Goal: Task Accomplishment & Management: Manage account settings

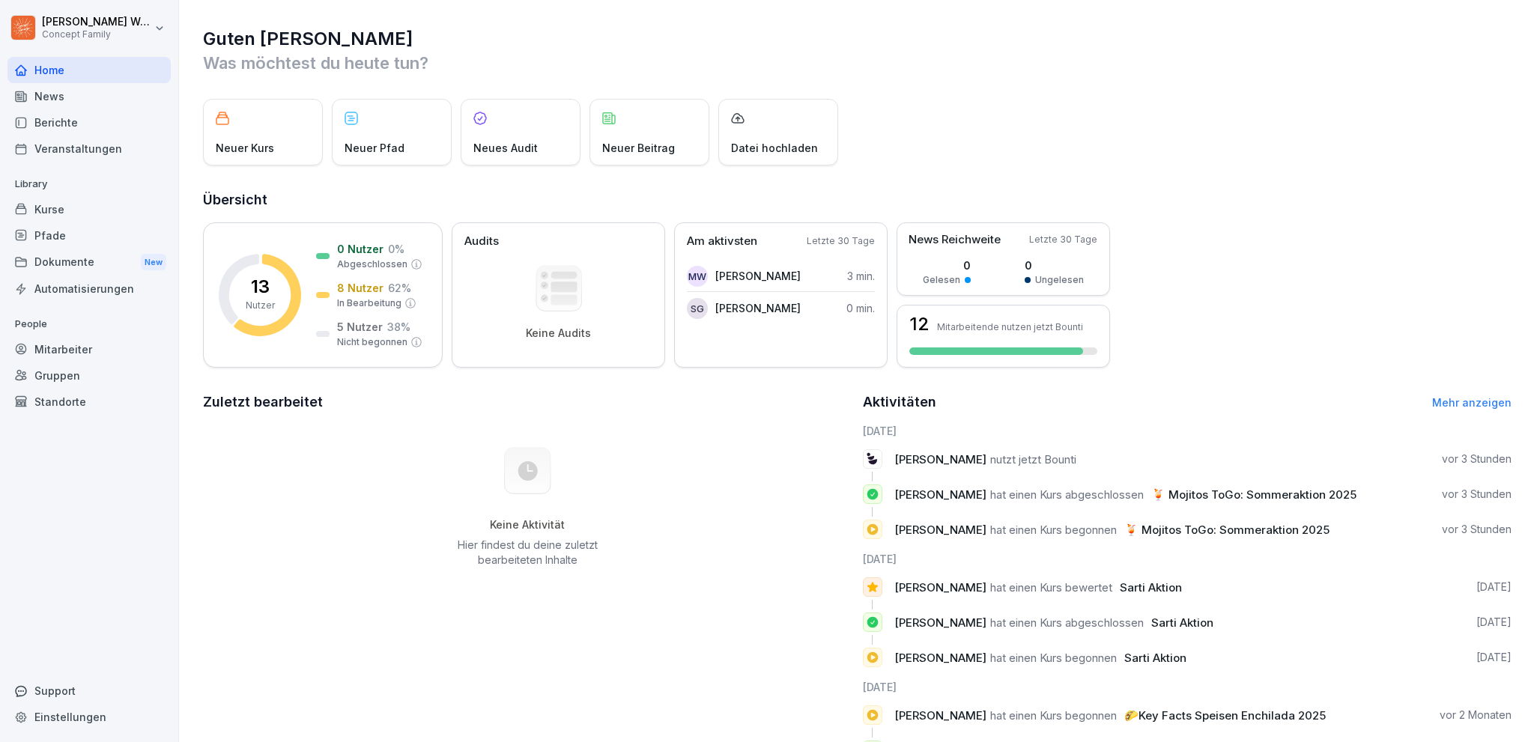
click at [59, 352] on div "Mitarbeiter" at bounding box center [88, 349] width 163 height 26
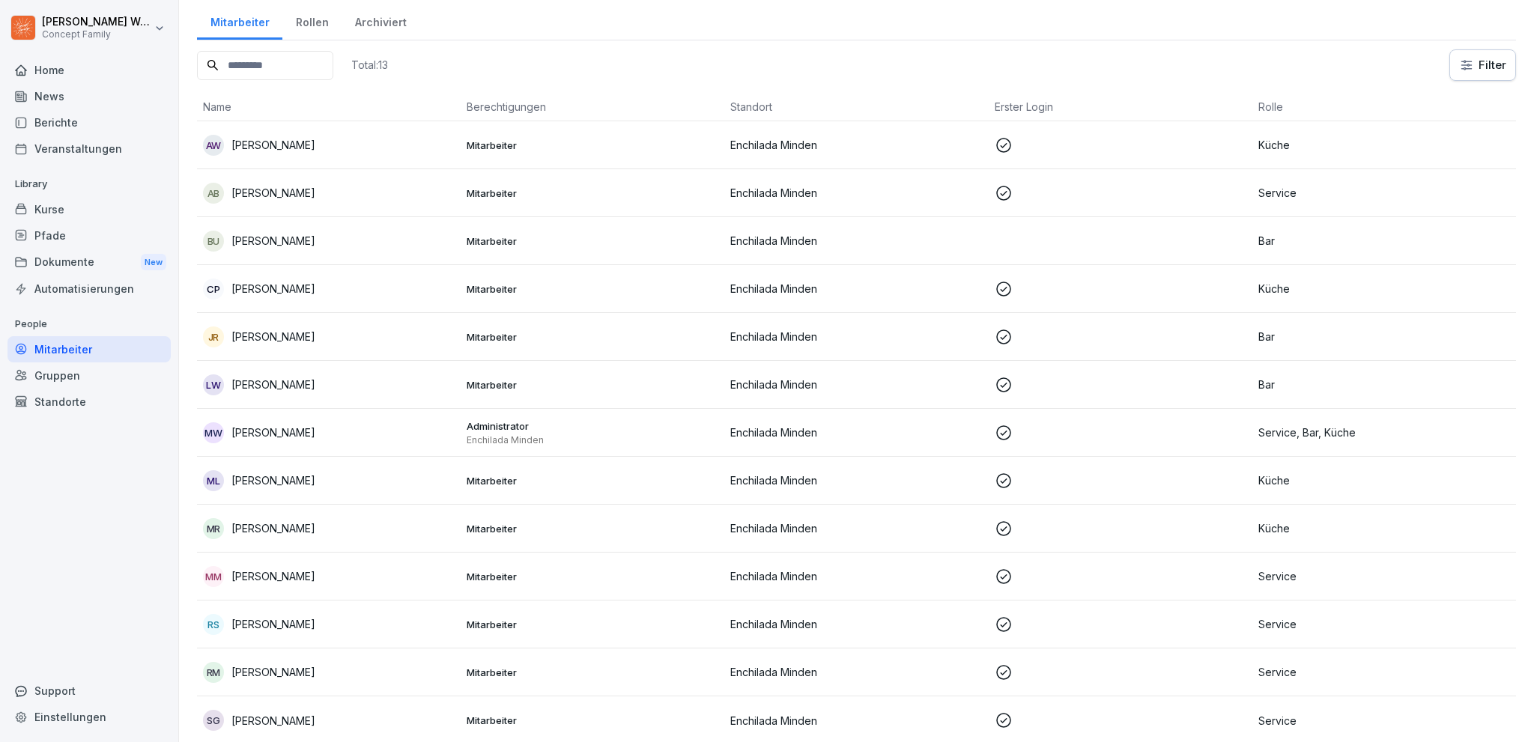
scroll to position [61, 0]
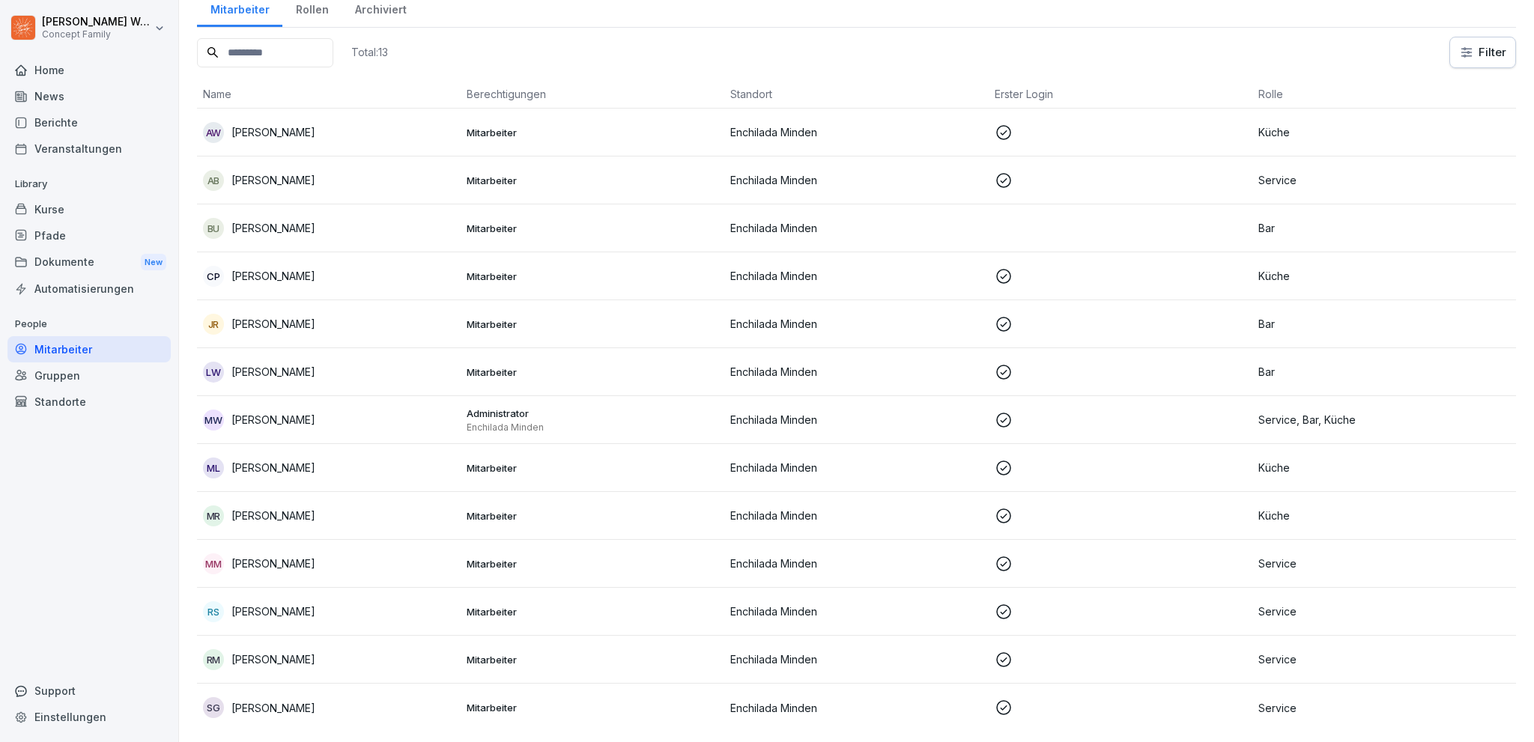
click at [1284, 655] on p "Service" at bounding box center [1384, 660] width 252 height 16
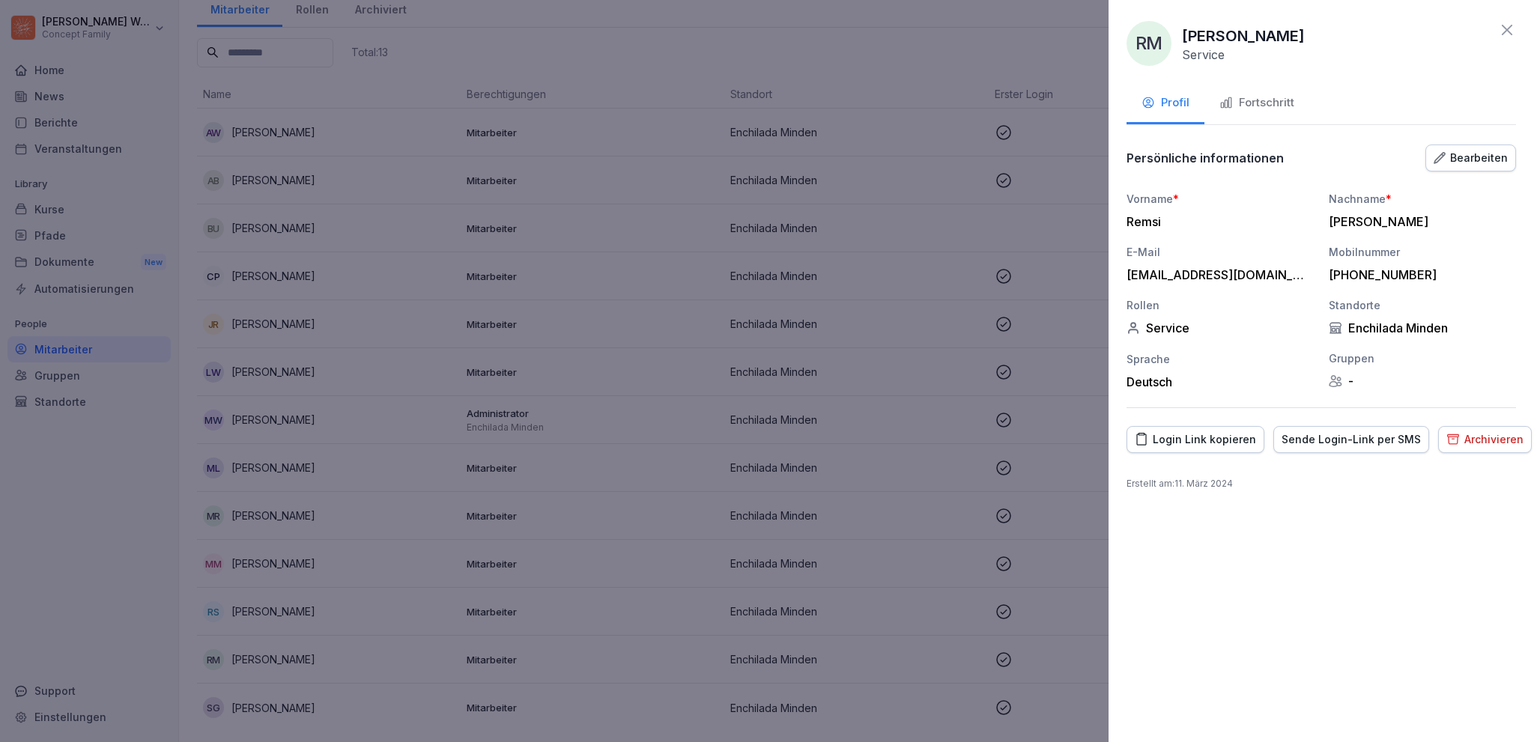
click at [1276, 104] on div "Fortschritt" at bounding box center [1257, 102] width 75 height 17
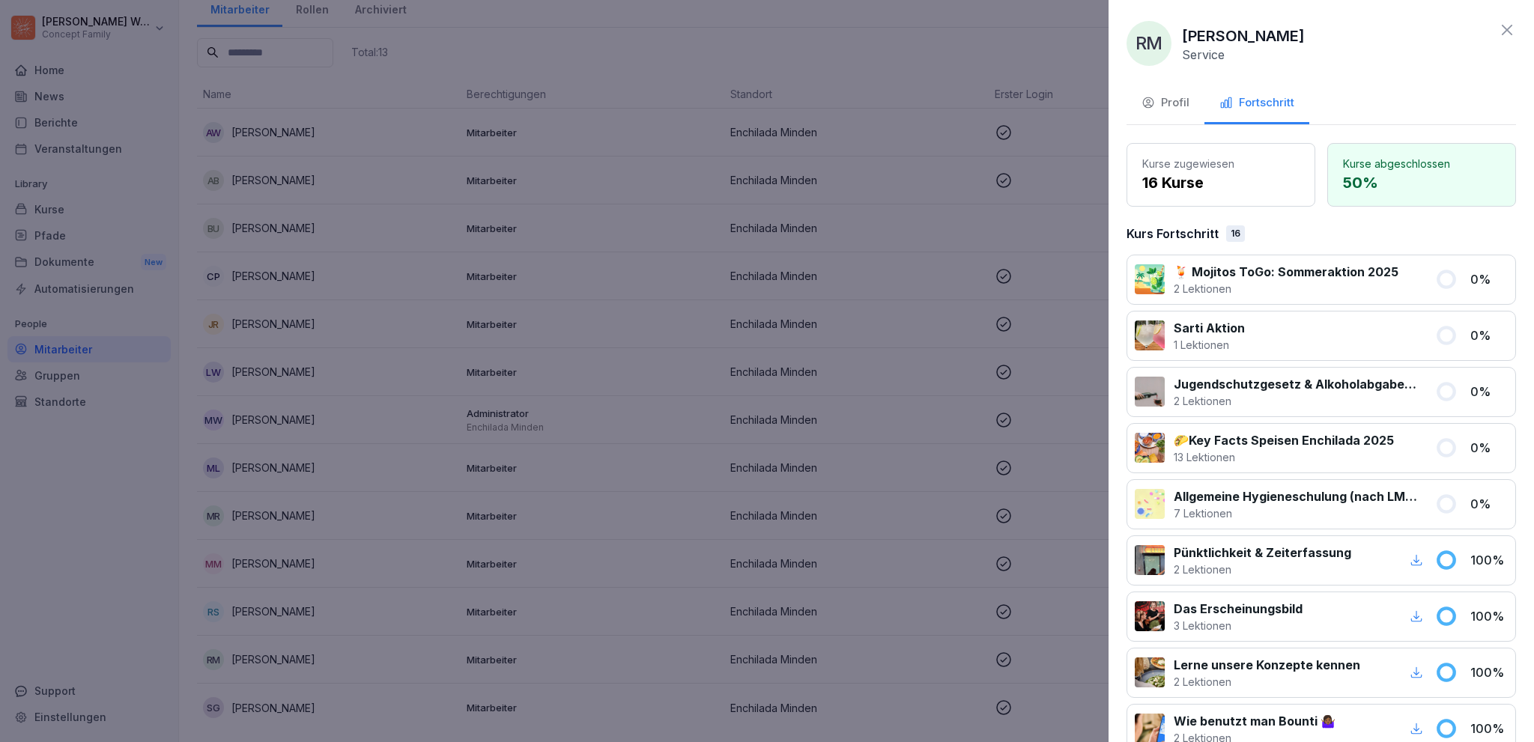
click at [1181, 112] on button "Profil" at bounding box center [1166, 104] width 78 height 40
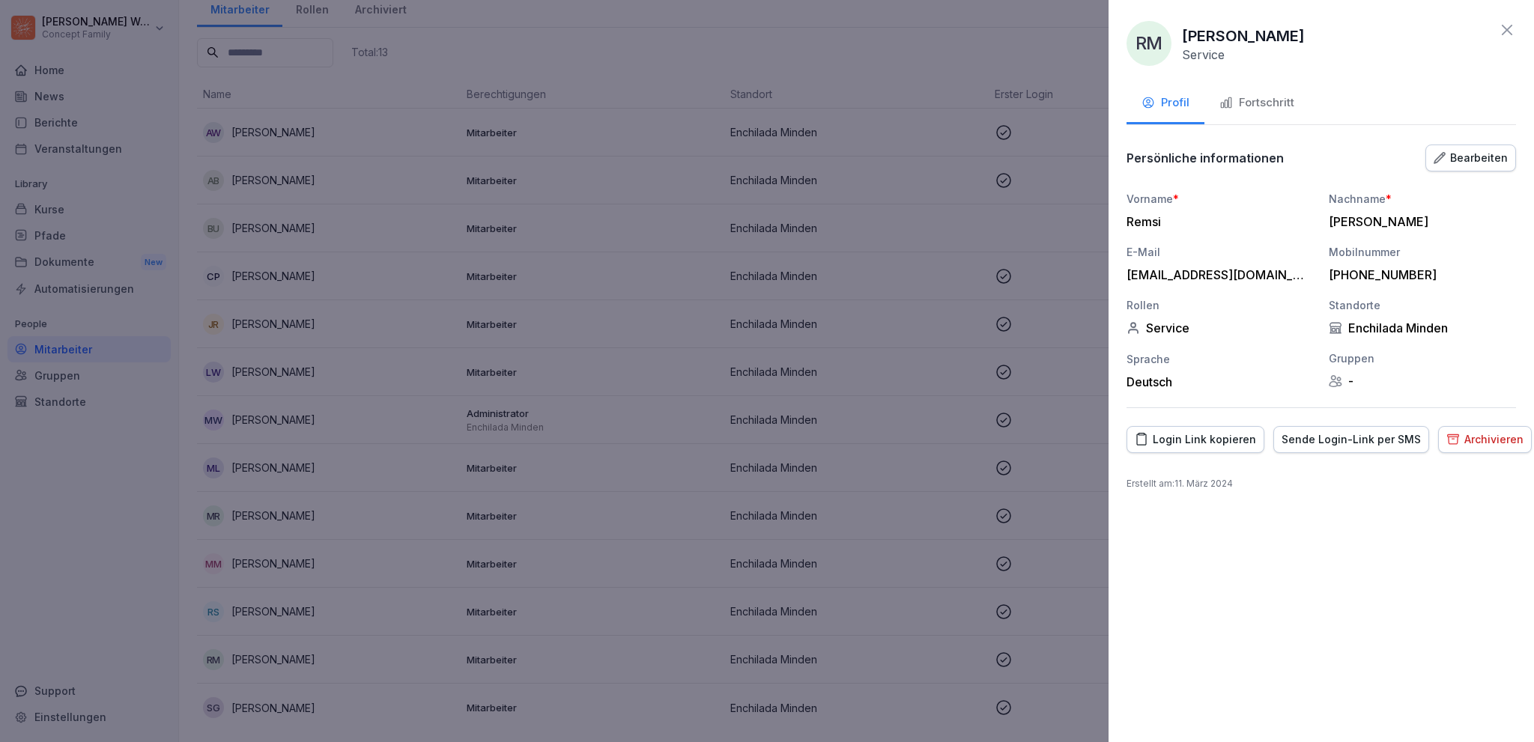
click at [1513, 25] on icon at bounding box center [1507, 30] width 18 height 18
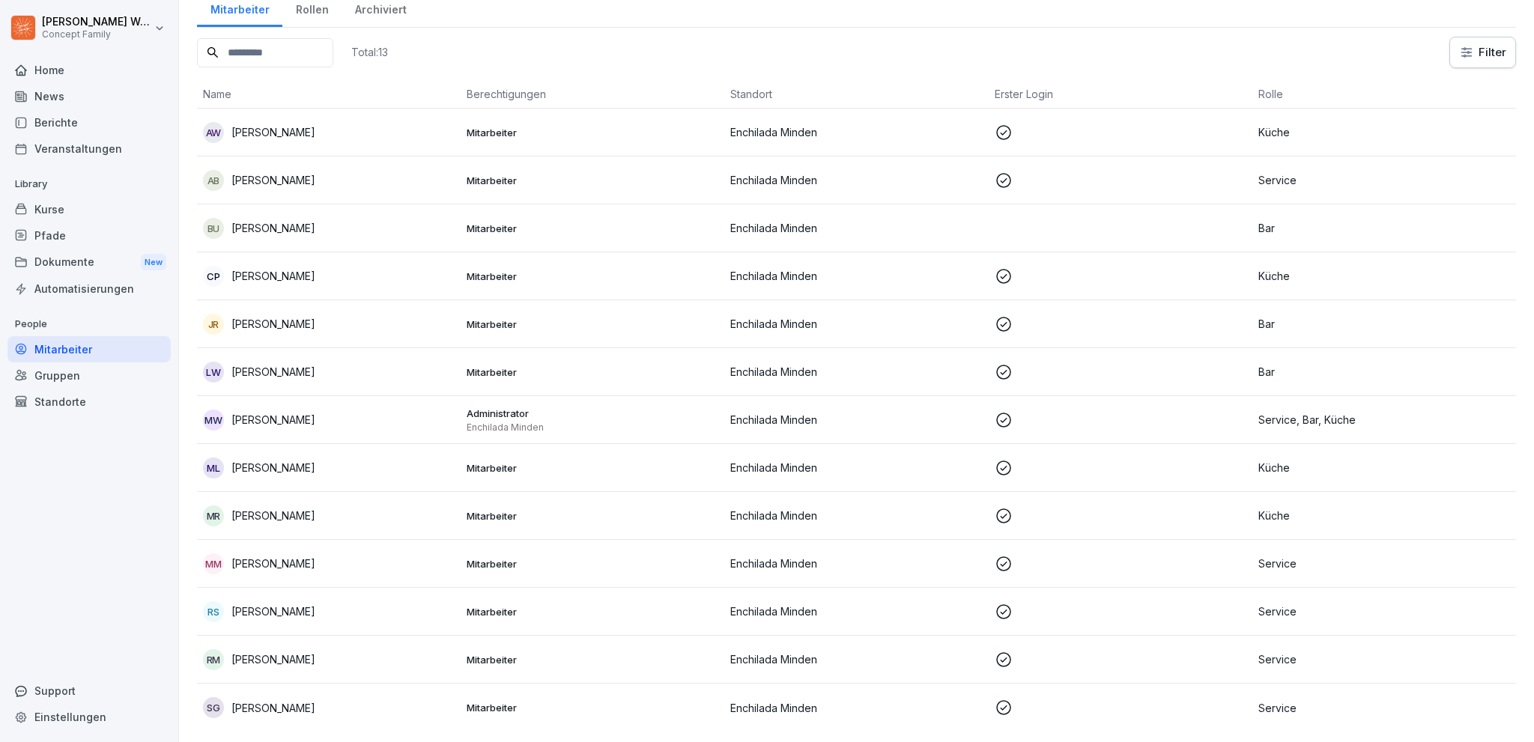
click at [381, 655] on div "RM Remsi Mirza" at bounding box center [329, 659] width 252 height 21
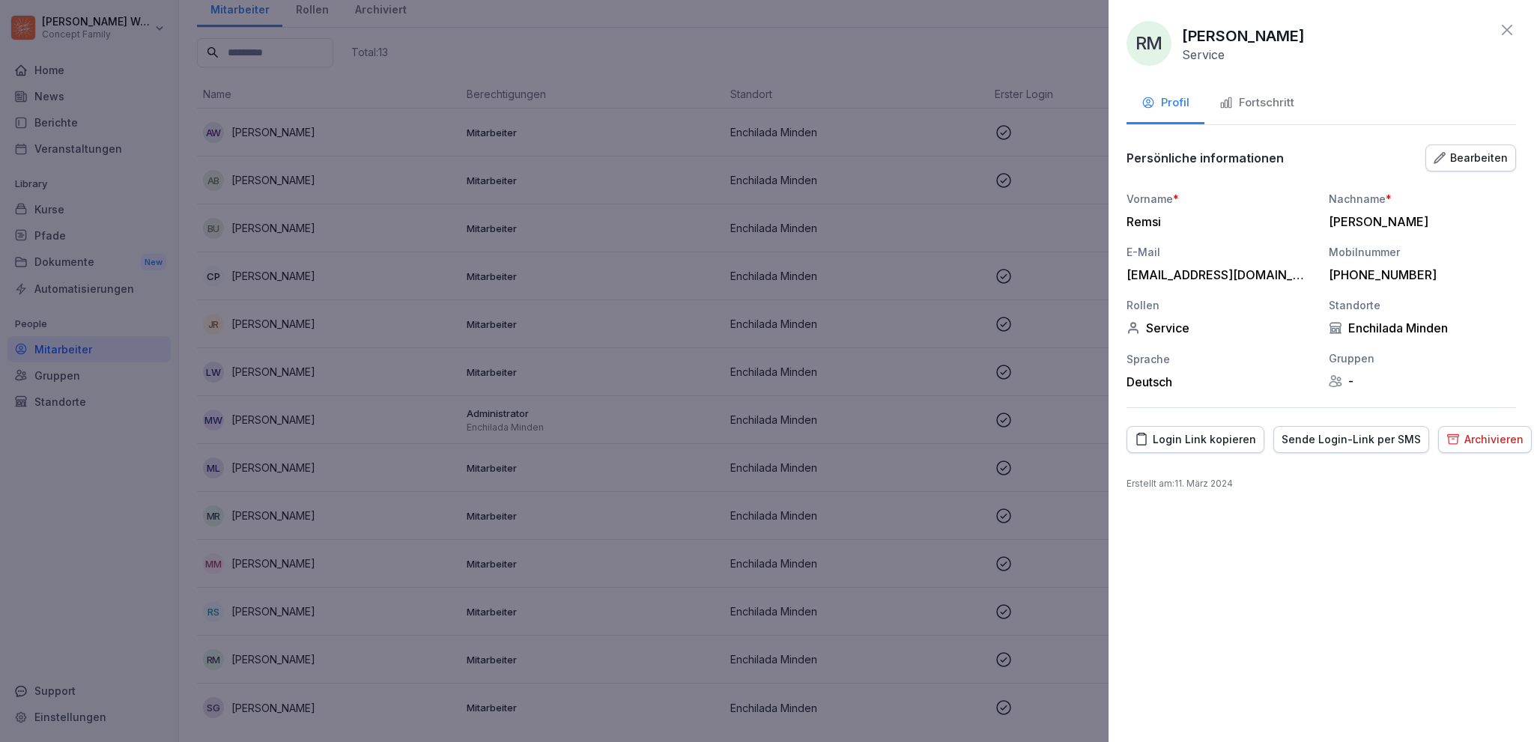
click at [1452, 154] on div "Bearbeiten" at bounding box center [1471, 158] width 74 height 16
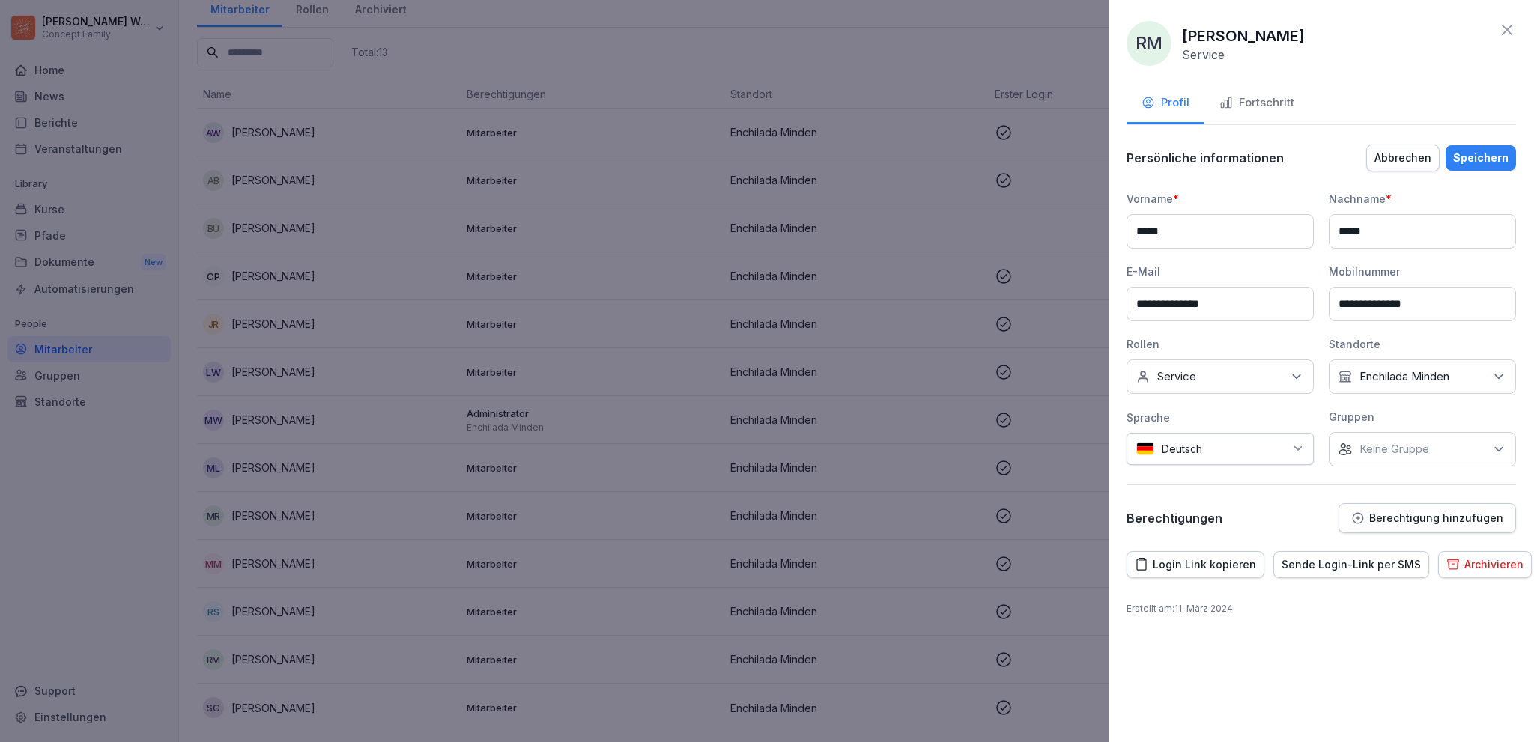
click at [1432, 160] on div "Abbrechen" at bounding box center [1403, 158] width 57 height 16
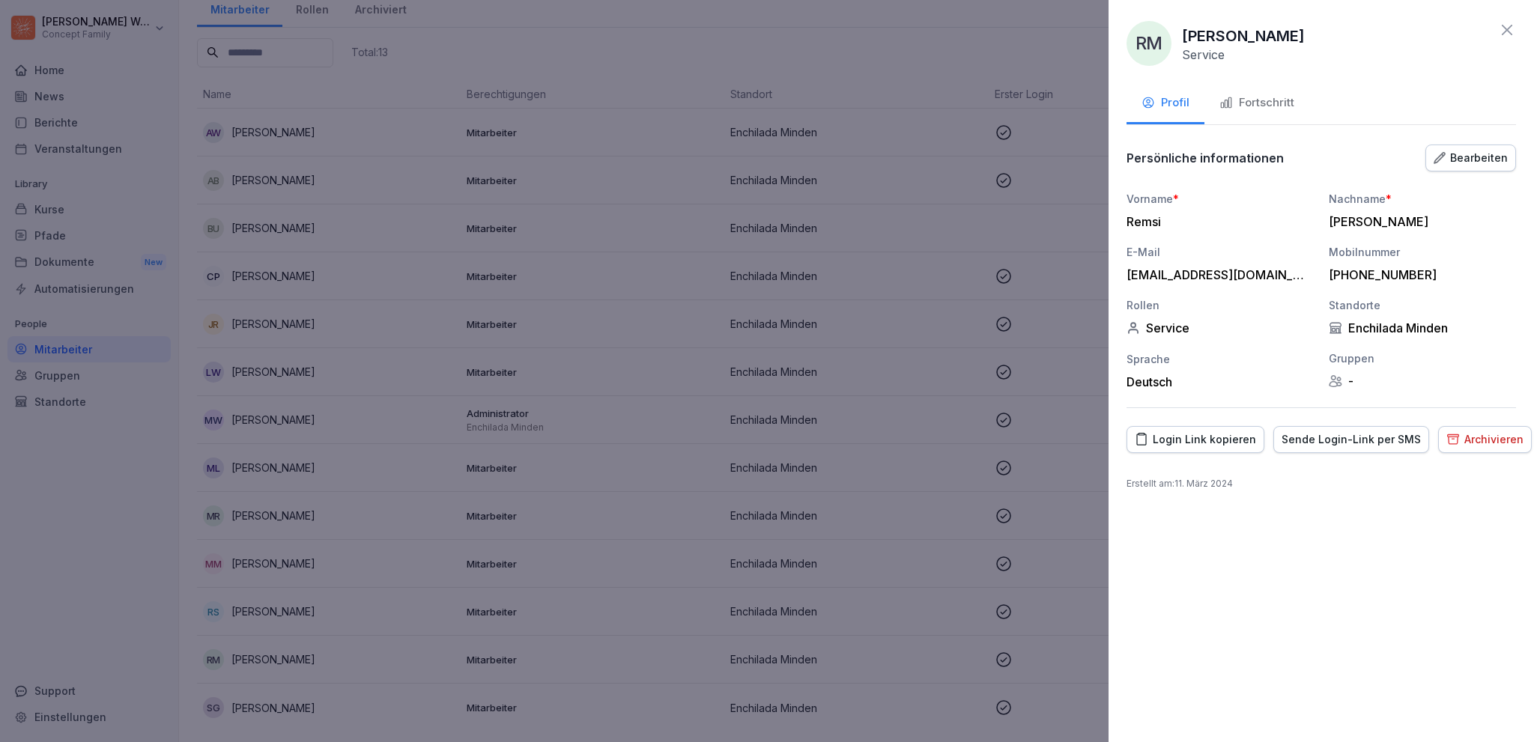
click at [1508, 32] on icon at bounding box center [1507, 30] width 18 height 18
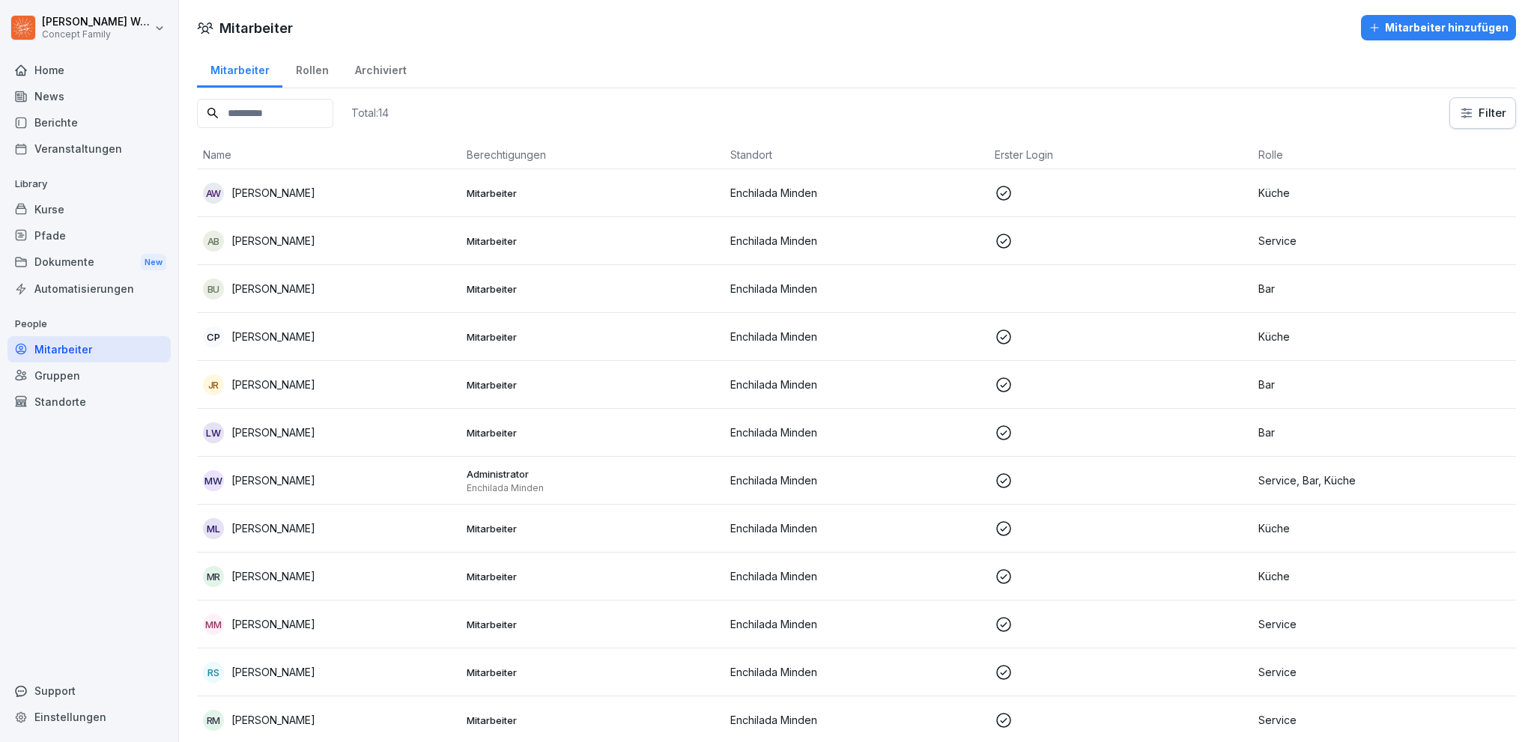
scroll to position [109, 0]
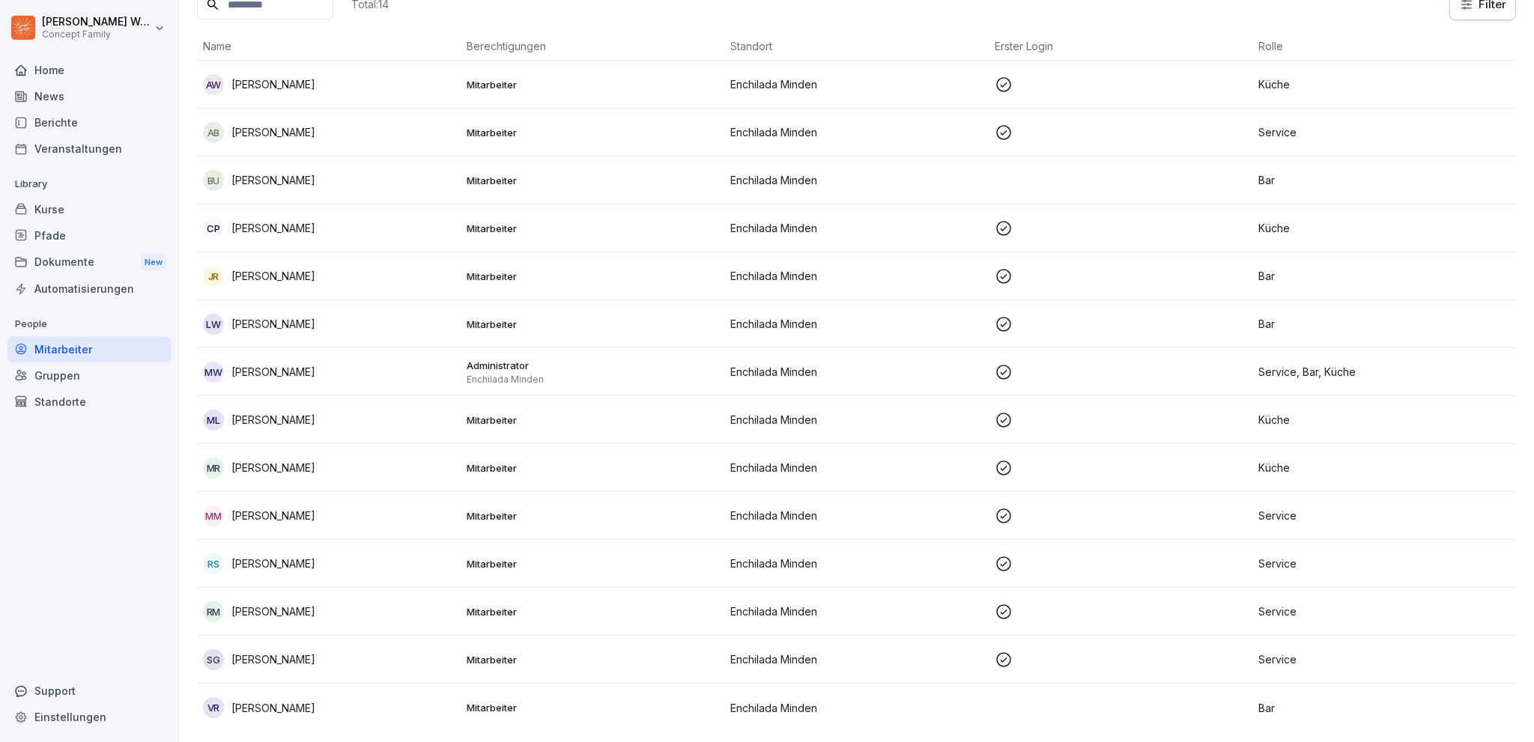
click at [307, 706] on p "[PERSON_NAME]" at bounding box center [273, 708] width 84 height 16
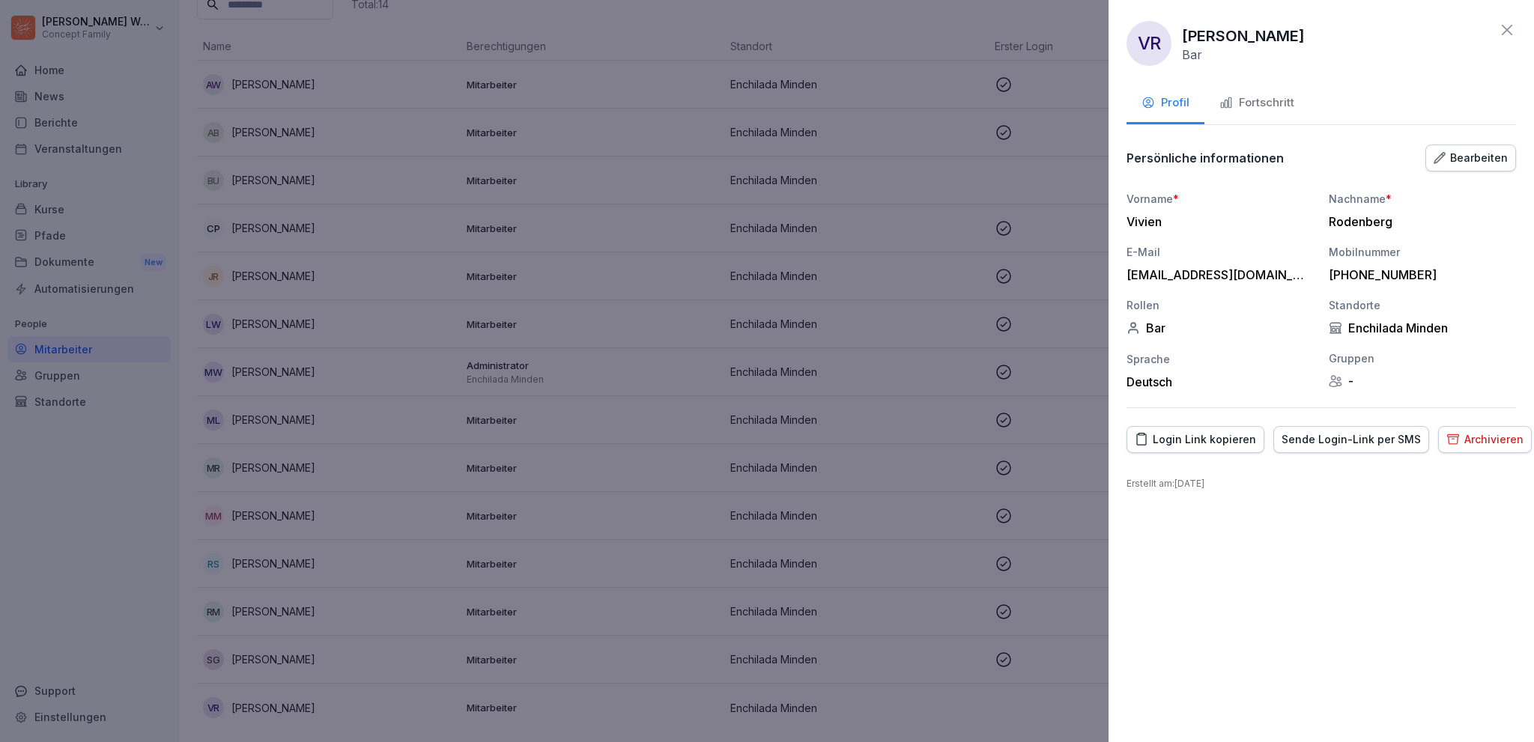
click at [1211, 439] on div "Login Link kopieren" at bounding box center [1195, 439] width 121 height 16
click at [1296, 554] on div "VR [PERSON_NAME] Bar Profil Fortschritt Persönliche informationen Bearbeiten Vo…" at bounding box center [1321, 371] width 425 height 742
click at [1353, 670] on div "VR [PERSON_NAME] Bar Profil Fortschritt Persönliche informationen Bearbeiten Vo…" at bounding box center [1321, 371] width 425 height 742
click at [147, 584] on div at bounding box center [767, 371] width 1534 height 742
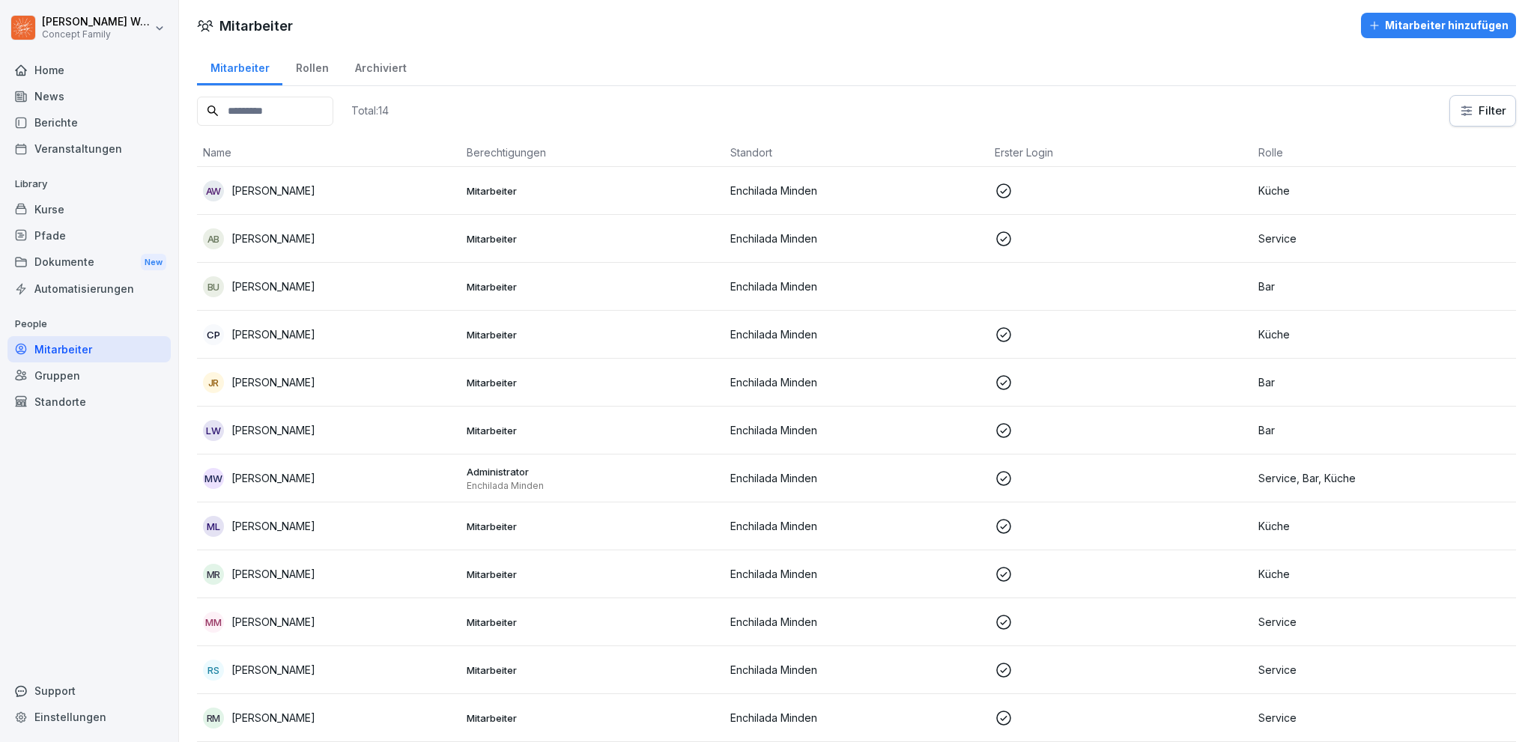
scroll to position [0, 0]
